Goal: Task Accomplishment & Management: Use online tool/utility

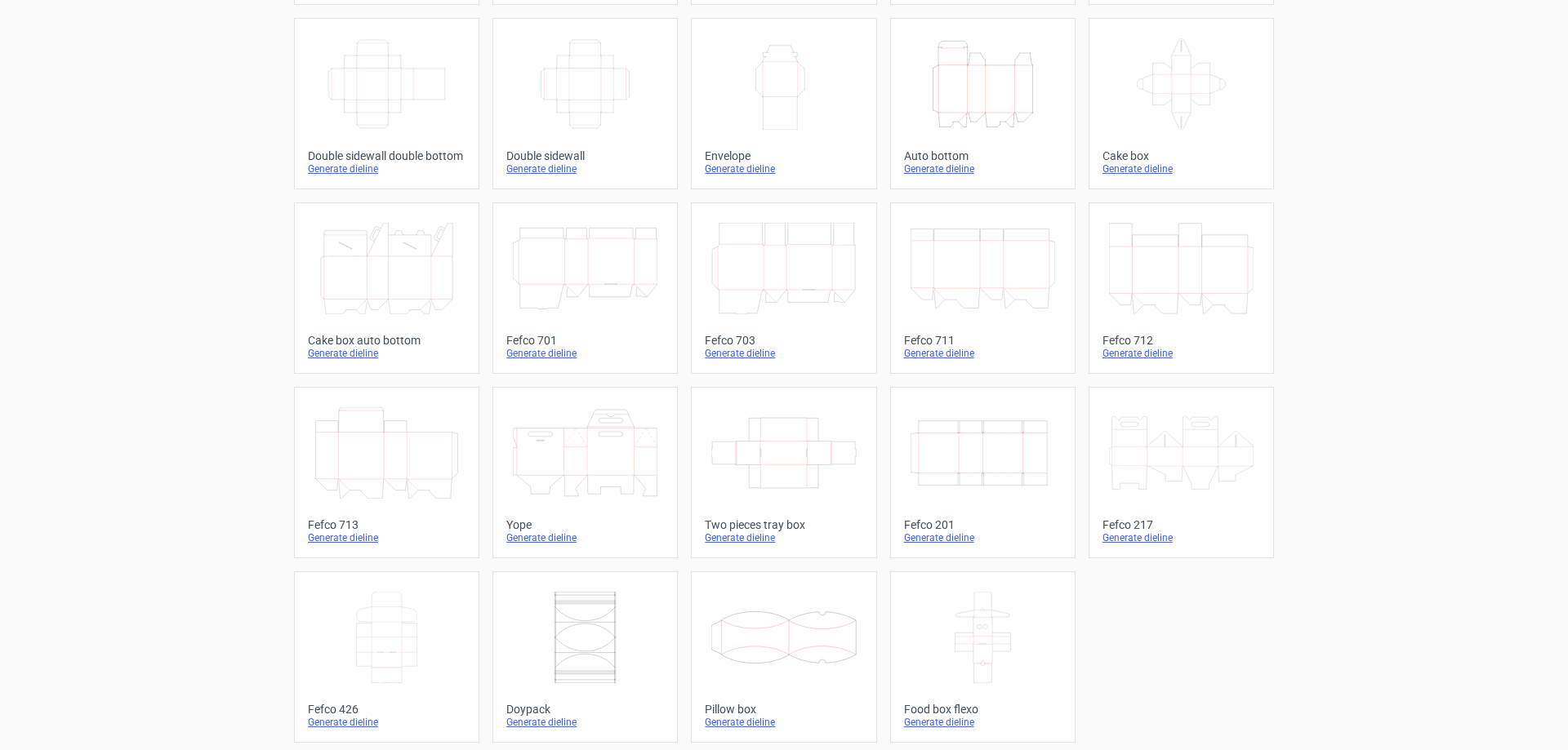
scroll to position [270, 0]
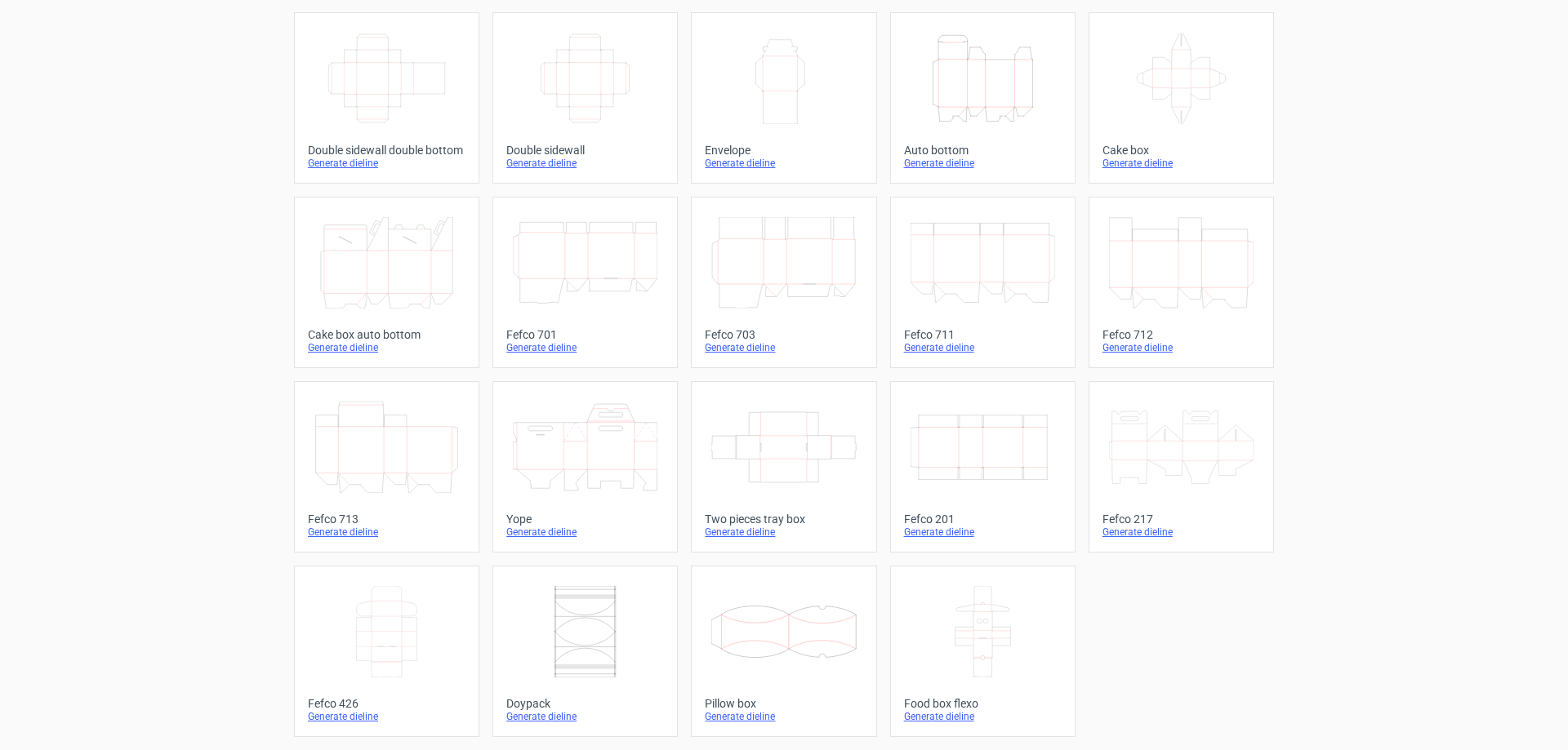
click at [568, 433] on icon at bounding box center [584, 447] width 144 height 91
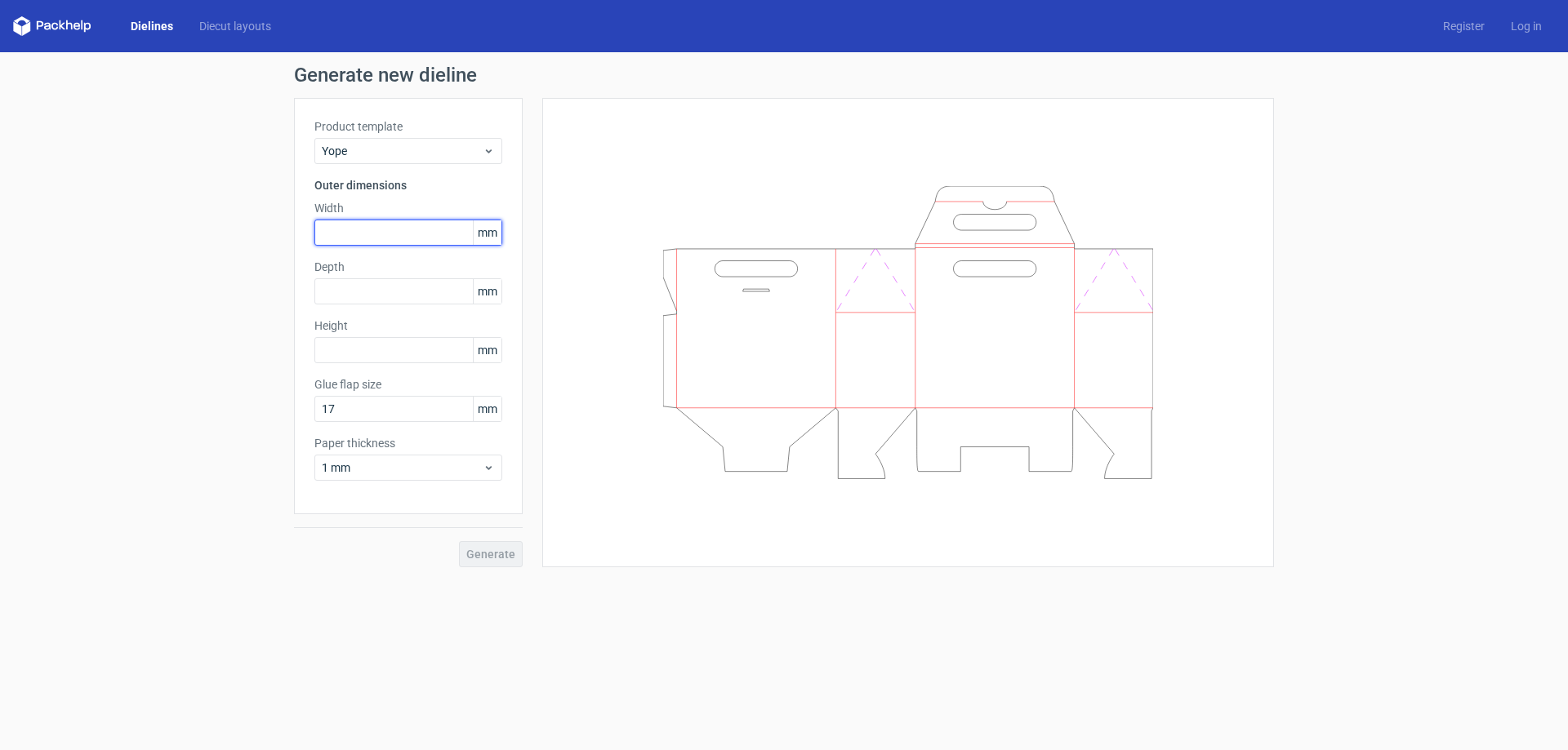
click at [376, 231] on input "text" at bounding box center [407, 233] width 188 height 27
type input "180"
click at [379, 289] on input "text" at bounding box center [407, 292] width 188 height 27
type input "90"
click at [356, 347] on input "text" at bounding box center [407, 349] width 188 height 27
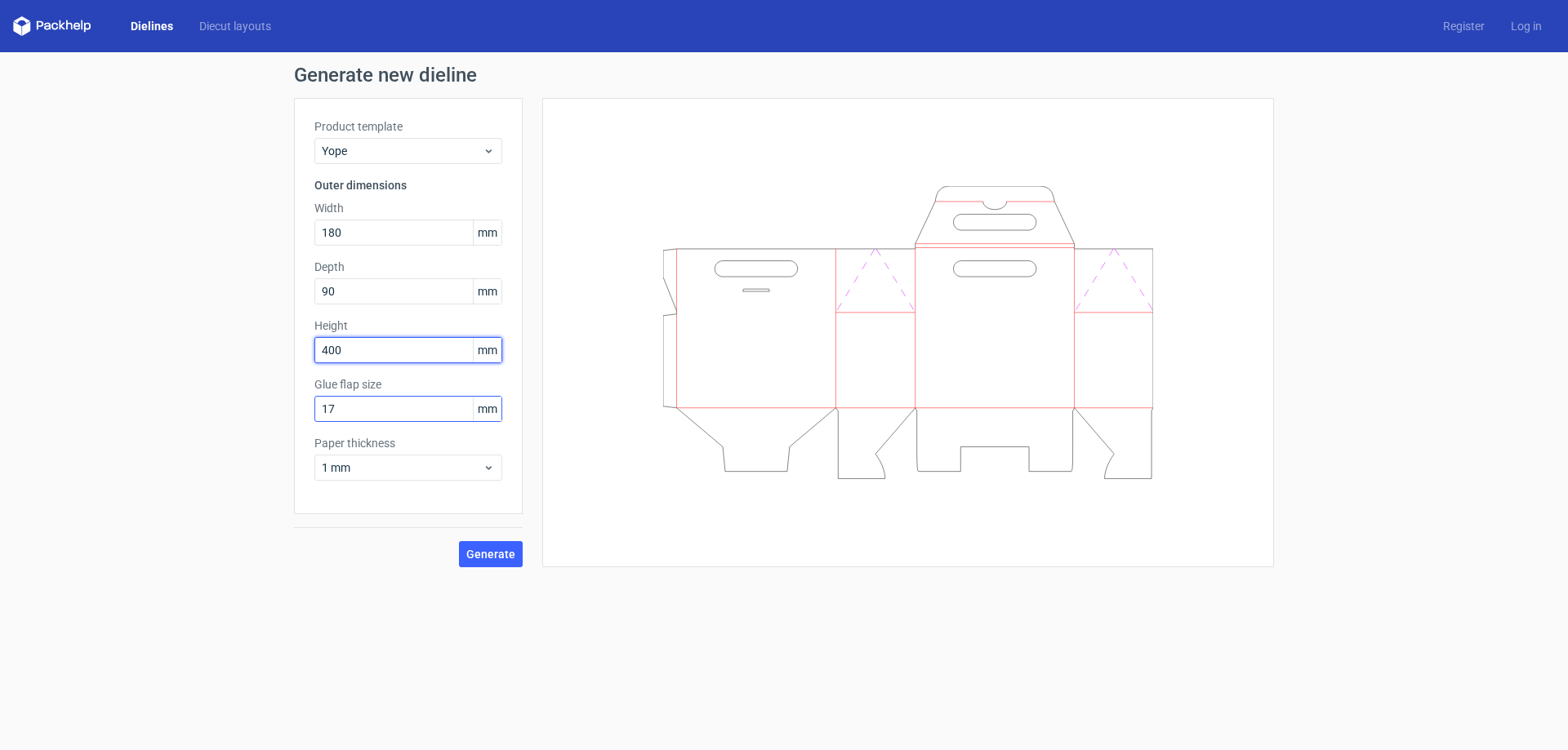
type input "400"
click at [373, 408] on input "17" at bounding box center [407, 408] width 188 height 27
drag, startPoint x: 367, startPoint y: 410, endPoint x: 259, endPoint y: 406, distance: 108.1
click at [259, 406] on div "Generate new dieline Product template Yope Outer dimensions Width 180 mm Depth …" at bounding box center [784, 316] width 1568 height 528
type input "20"
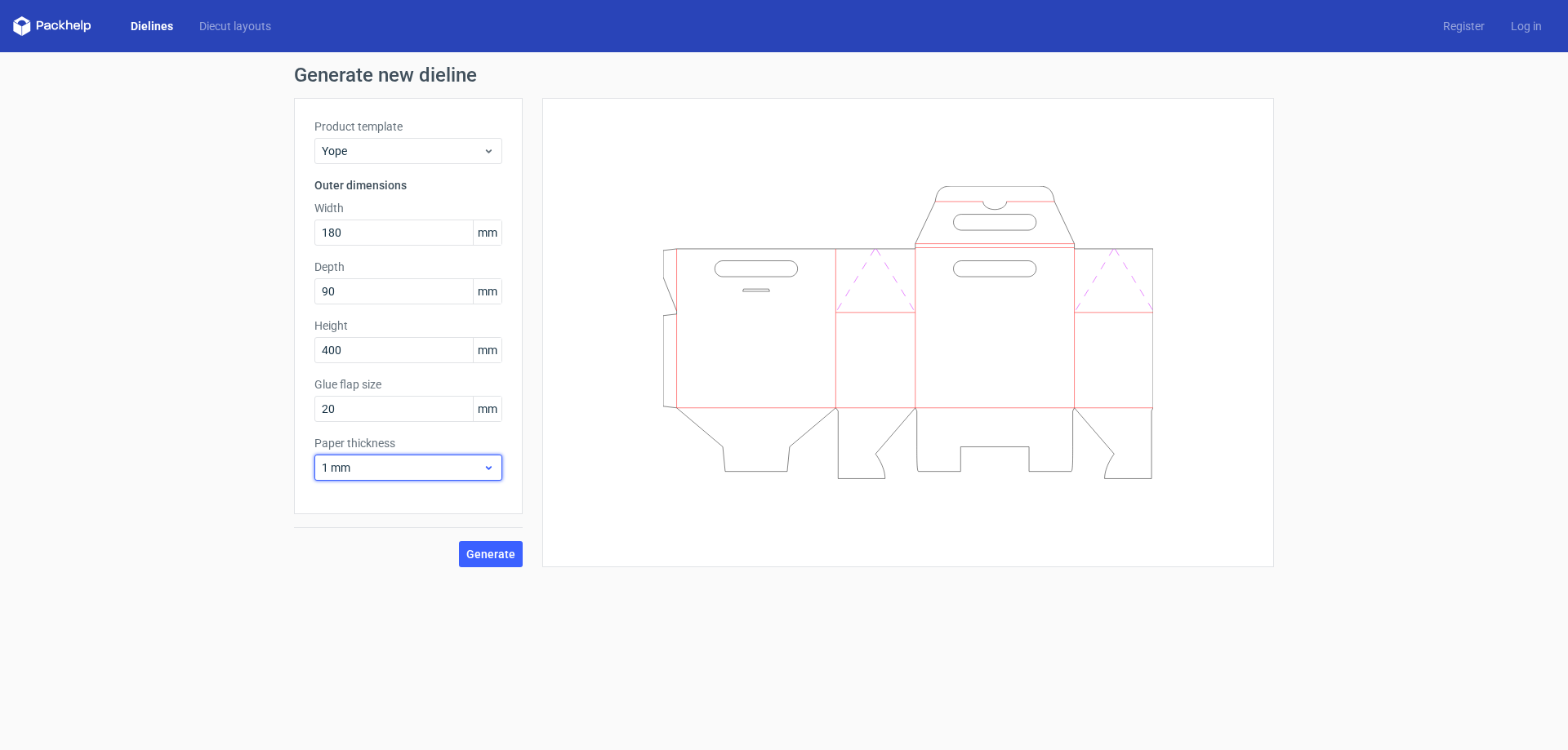
click at [404, 466] on span "1 mm" at bounding box center [403, 467] width 161 height 17
click at [365, 606] on div "3 mm" at bounding box center [408, 608] width 175 height 27
click at [401, 462] on span "3 mm" at bounding box center [403, 467] width 161 height 17
click at [361, 631] on div "4 mm" at bounding box center [408, 634] width 175 height 27
click at [493, 556] on span "Generate" at bounding box center [491, 555] width 49 height 12
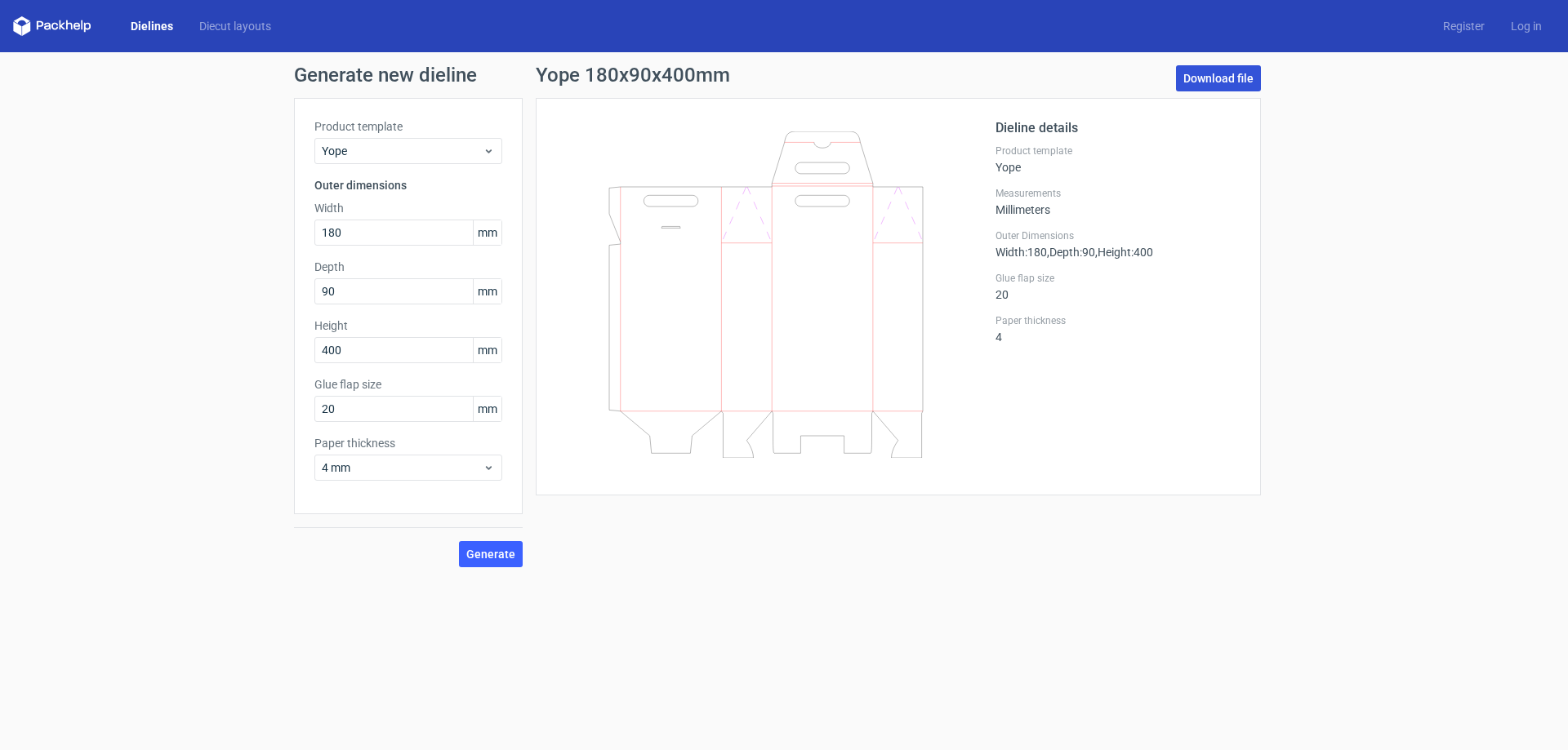
click at [1206, 80] on link "Download file" at bounding box center [1218, 79] width 84 height 27
click at [1313, 455] on div "Generate new dieline Product template Yope Outer dimensions Width 180 mm Depth …" at bounding box center [784, 316] width 1568 height 528
click at [1424, 330] on div "Generate new dieline Product template Yope Outer dimensions Width 180 mm Depth …" at bounding box center [784, 316] width 1568 height 528
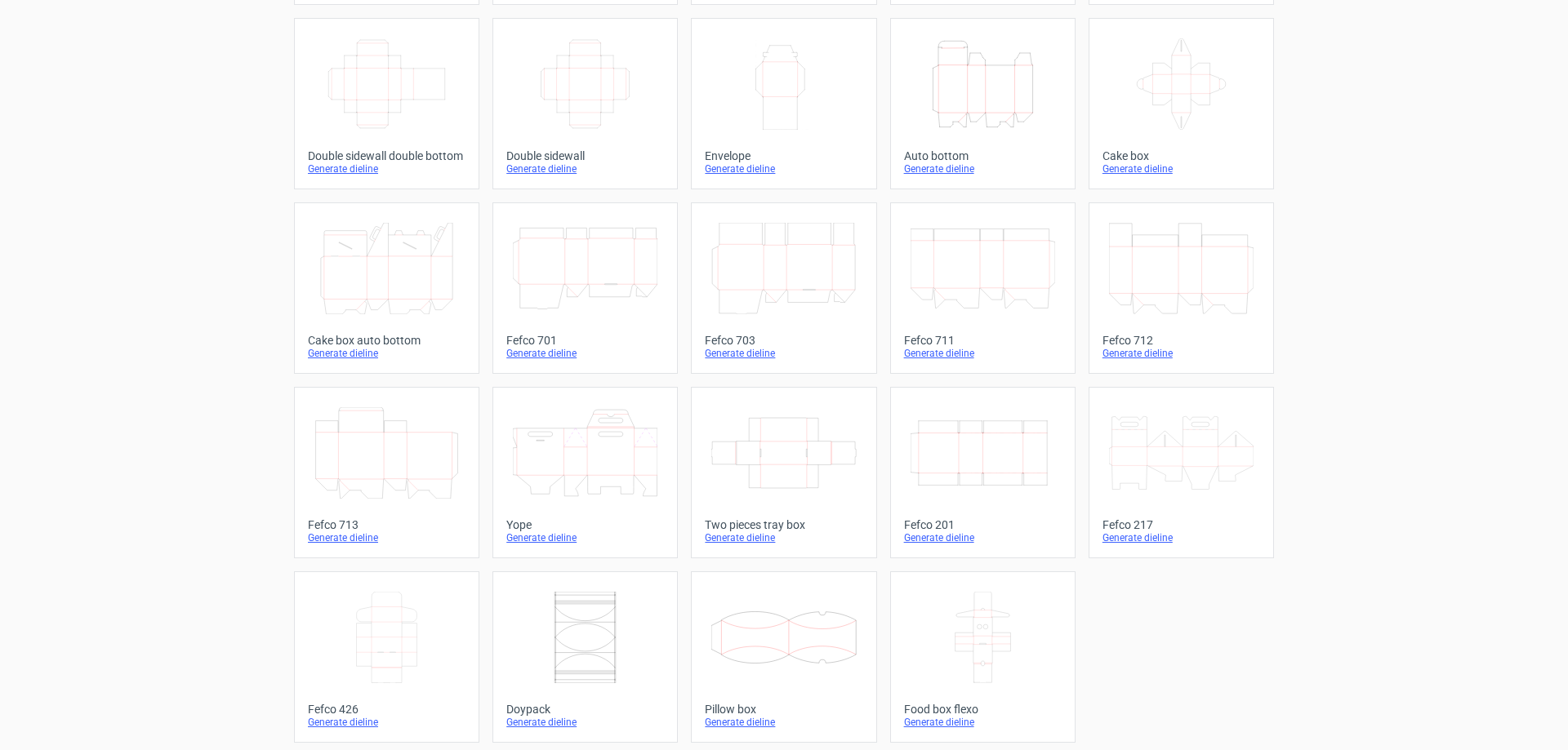
scroll to position [270, 0]
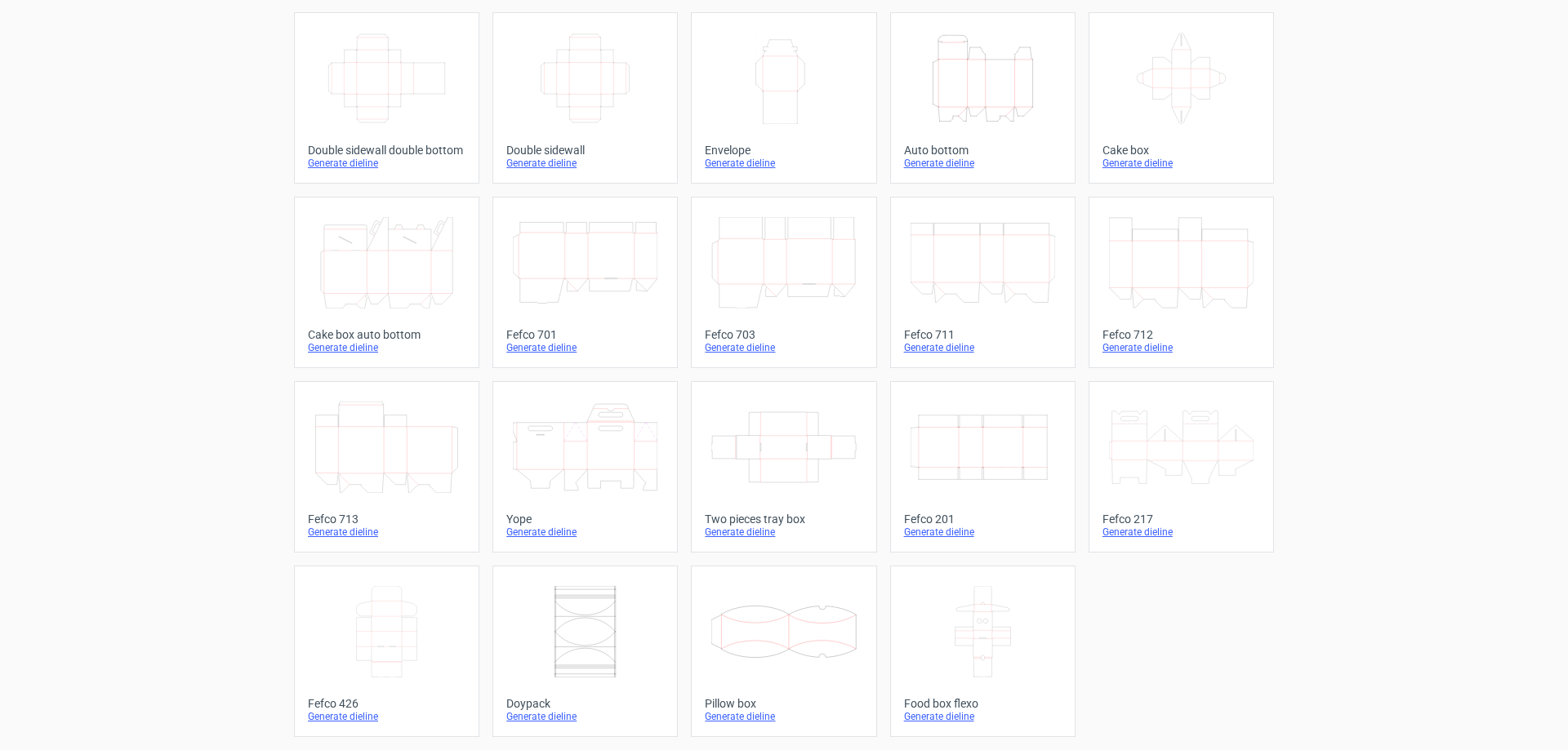
click at [570, 458] on icon at bounding box center [584, 447] width 144 height 91
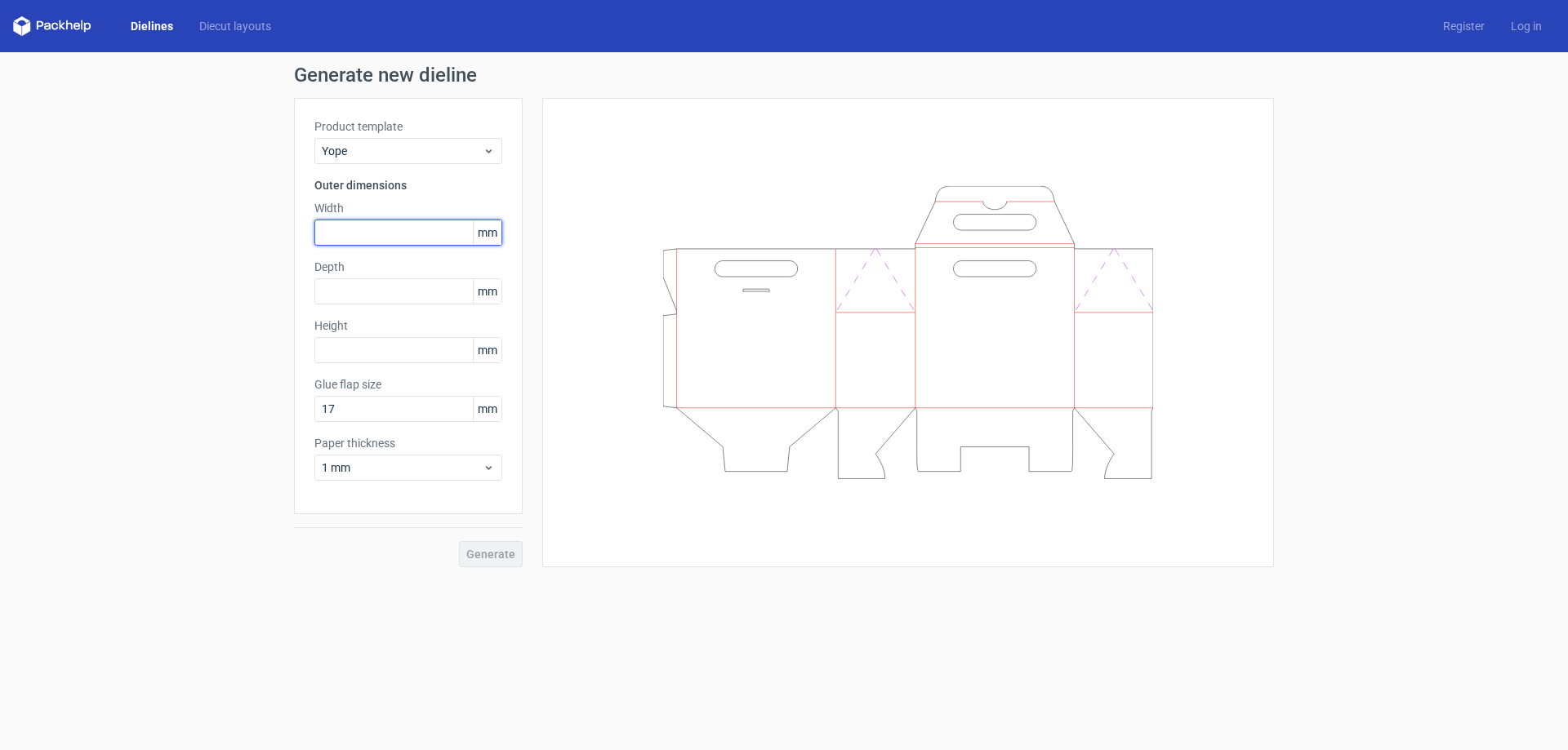
click at [348, 229] on input "text" at bounding box center [407, 233] width 188 height 27
type input "180"
click at [370, 290] on input "text" at bounding box center [407, 292] width 188 height 27
type input "90"
click at [362, 351] on input "text" at bounding box center [407, 349] width 188 height 27
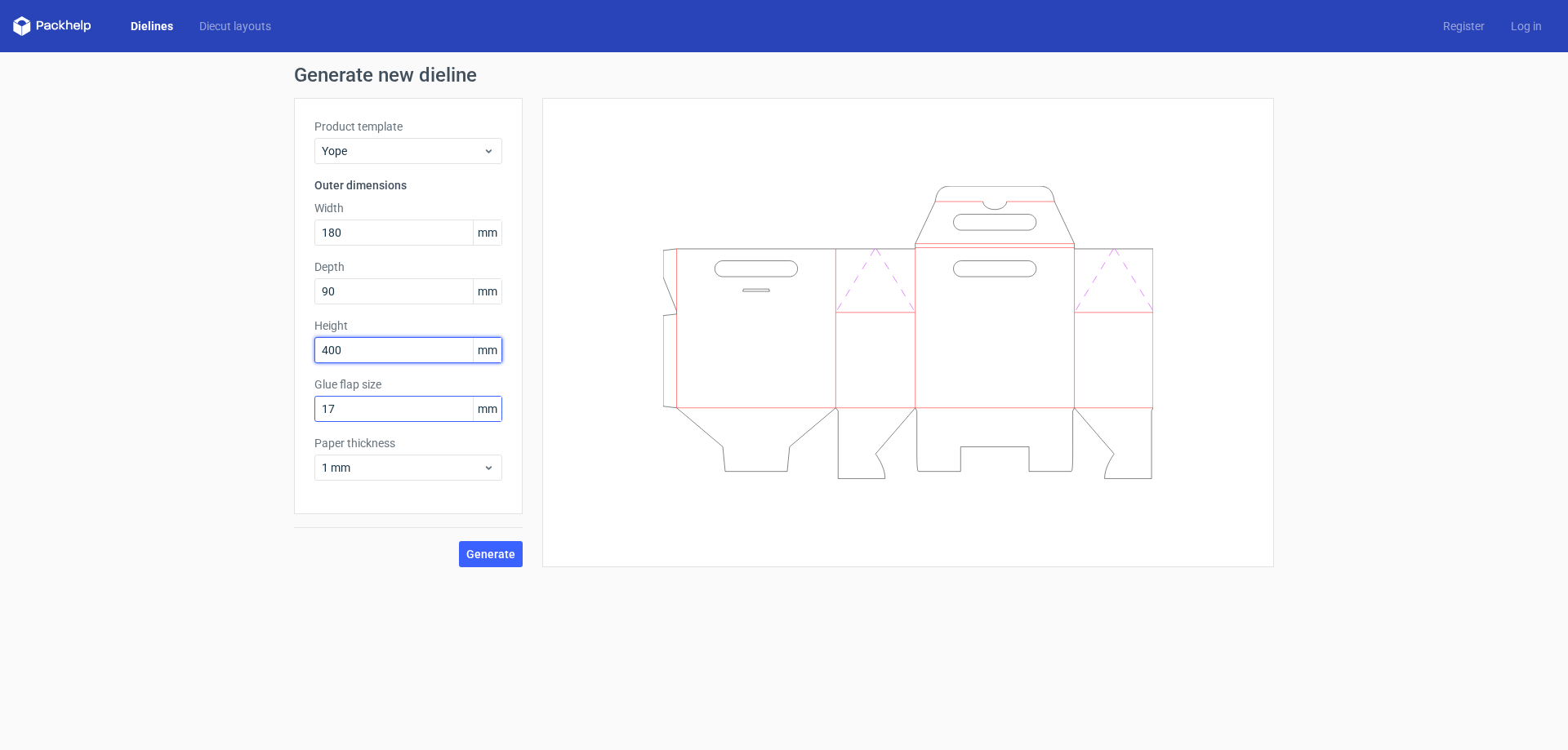
type input "400"
drag, startPoint x: 366, startPoint y: 404, endPoint x: 243, endPoint y: 405, distance: 123.0
click at [243, 405] on div "Generate new dieline Product template Yope Outer dimensions Width 180 mm Depth …" at bounding box center [784, 316] width 1568 height 528
type input "20"
click at [381, 461] on span "1 mm" at bounding box center [403, 467] width 161 height 17
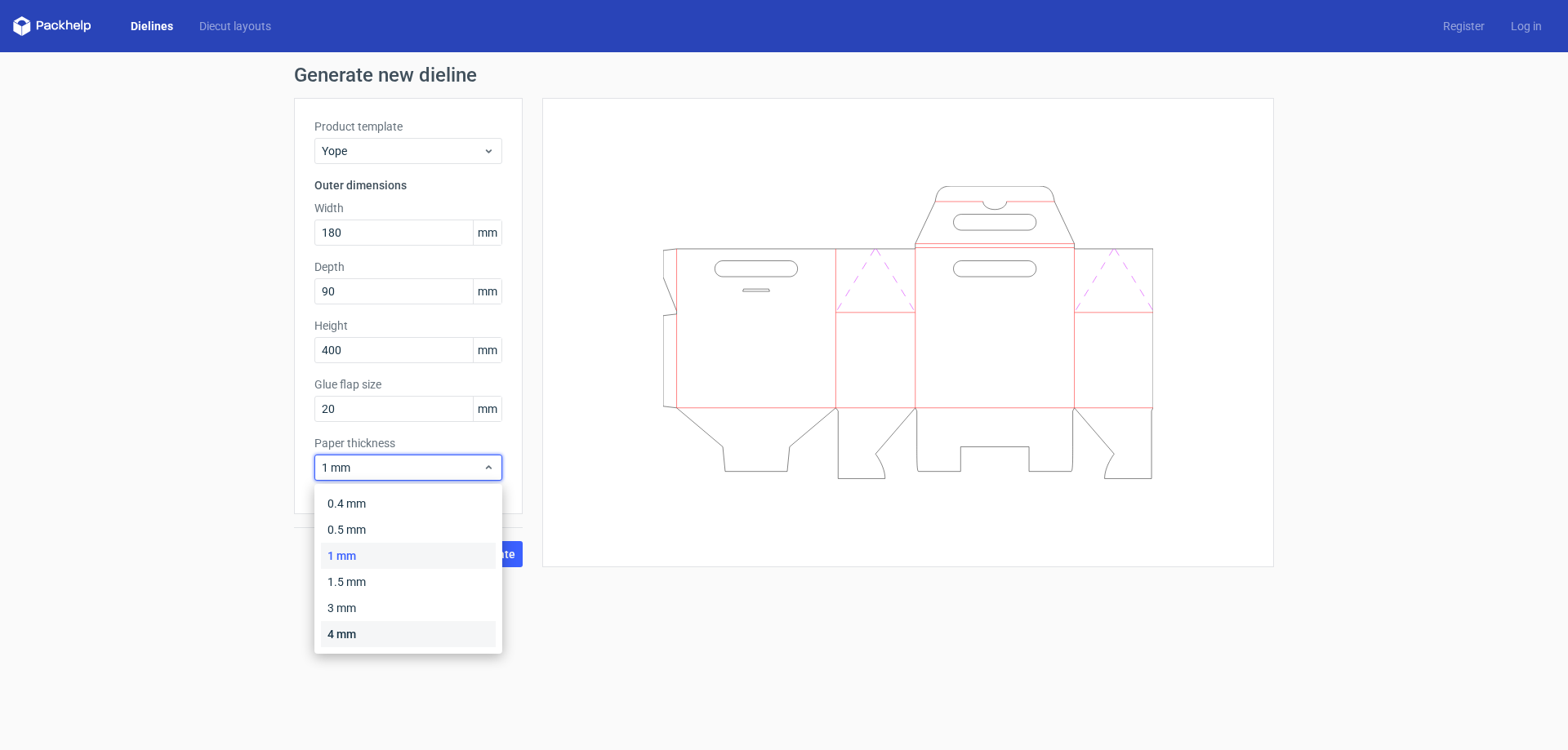
click at [356, 630] on div "4 mm" at bounding box center [408, 634] width 175 height 27
click at [377, 468] on span "4 mm" at bounding box center [403, 467] width 161 height 17
click at [356, 585] on div "1.5 mm" at bounding box center [408, 582] width 175 height 27
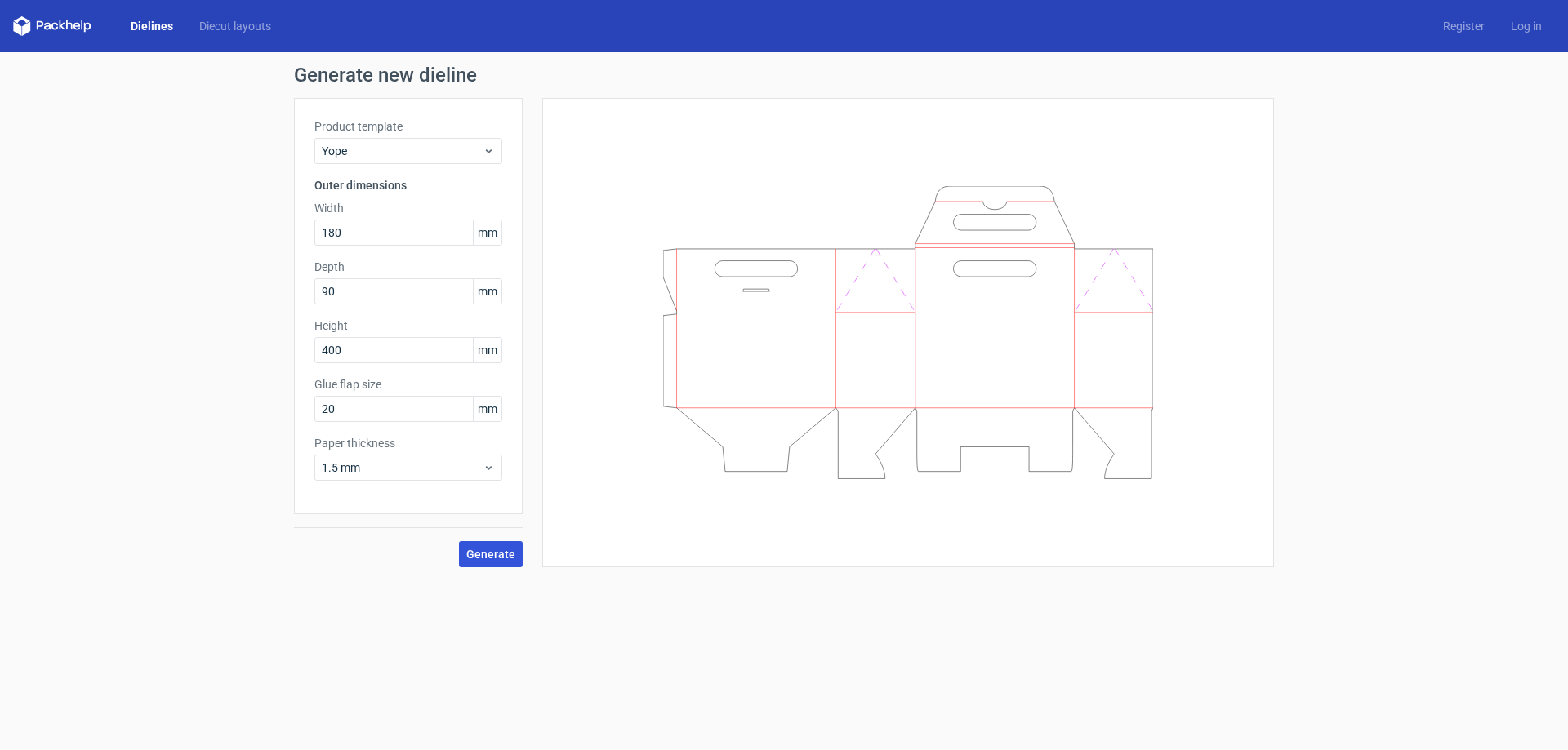
click at [504, 559] on span "Generate" at bounding box center [491, 555] width 49 height 12
